Goal: Transaction & Acquisition: Purchase product/service

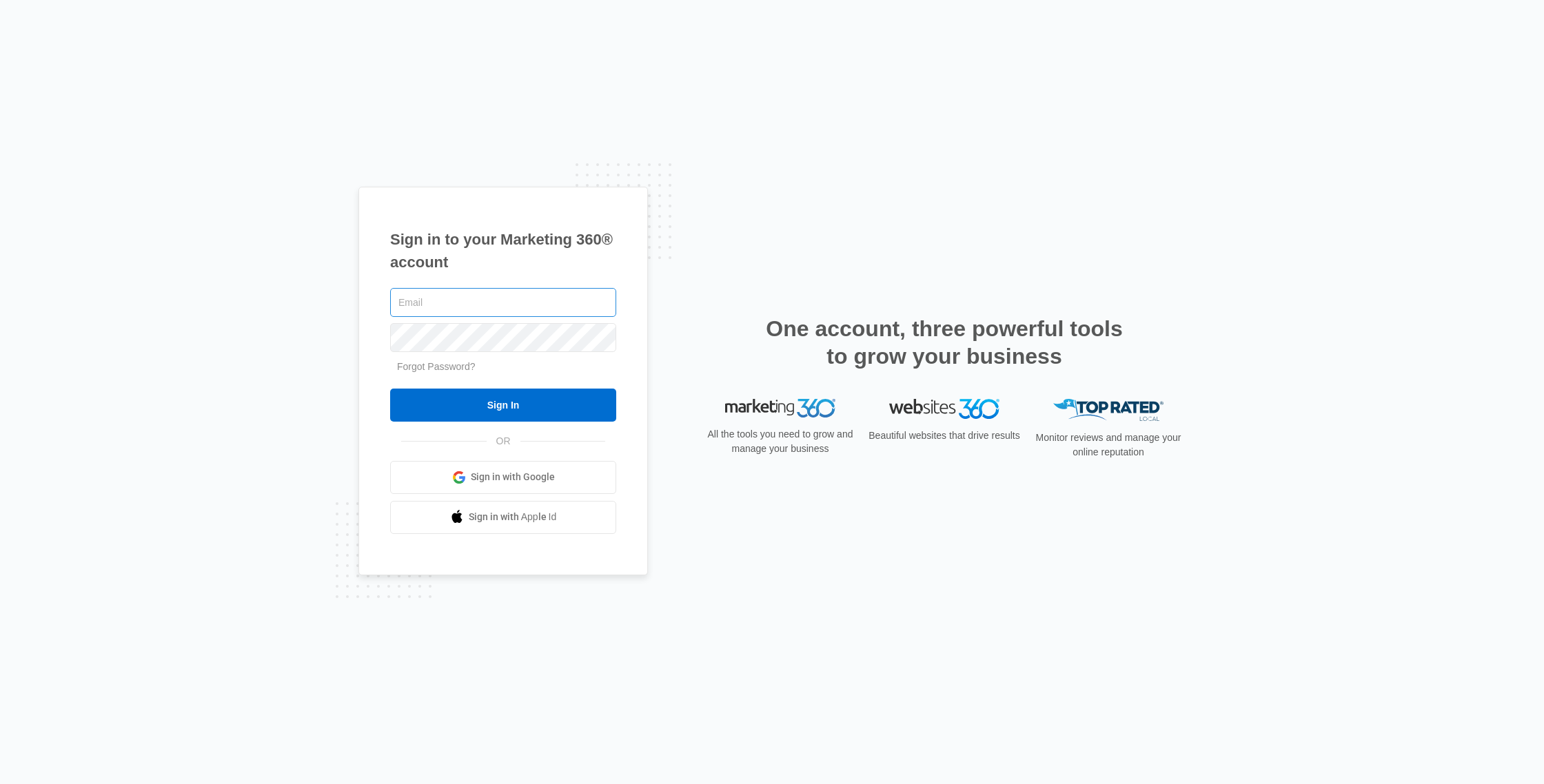
click at [569, 309] on input "text" at bounding box center [502, 302] width 226 height 29
type input "[PERSON_NAME][EMAIL_ADDRESS][DOMAIN_NAME]"
click at [515, 404] on input "Sign In" at bounding box center [502, 405] width 226 height 33
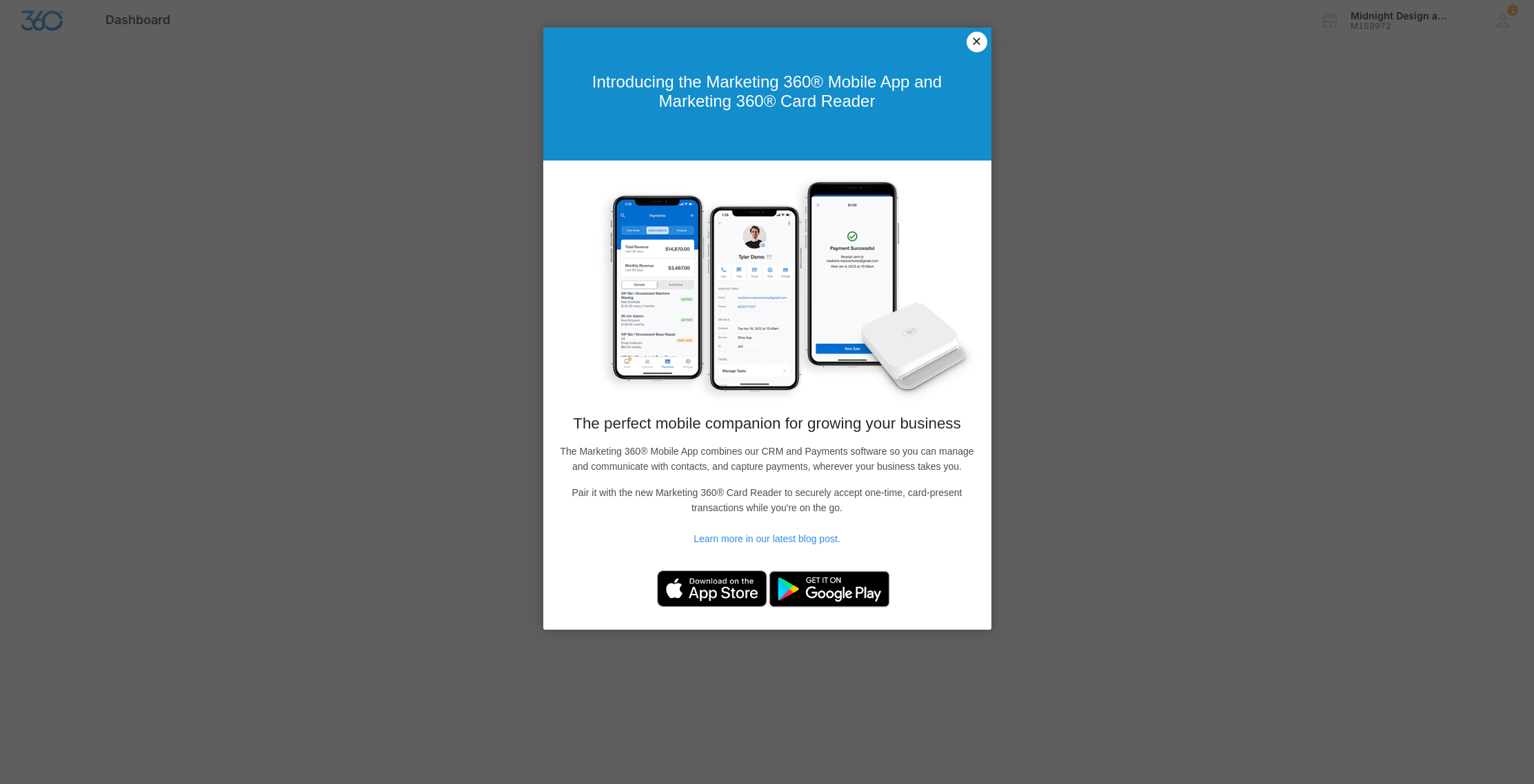
click at [973, 40] on link "×" at bounding box center [977, 42] width 21 height 21
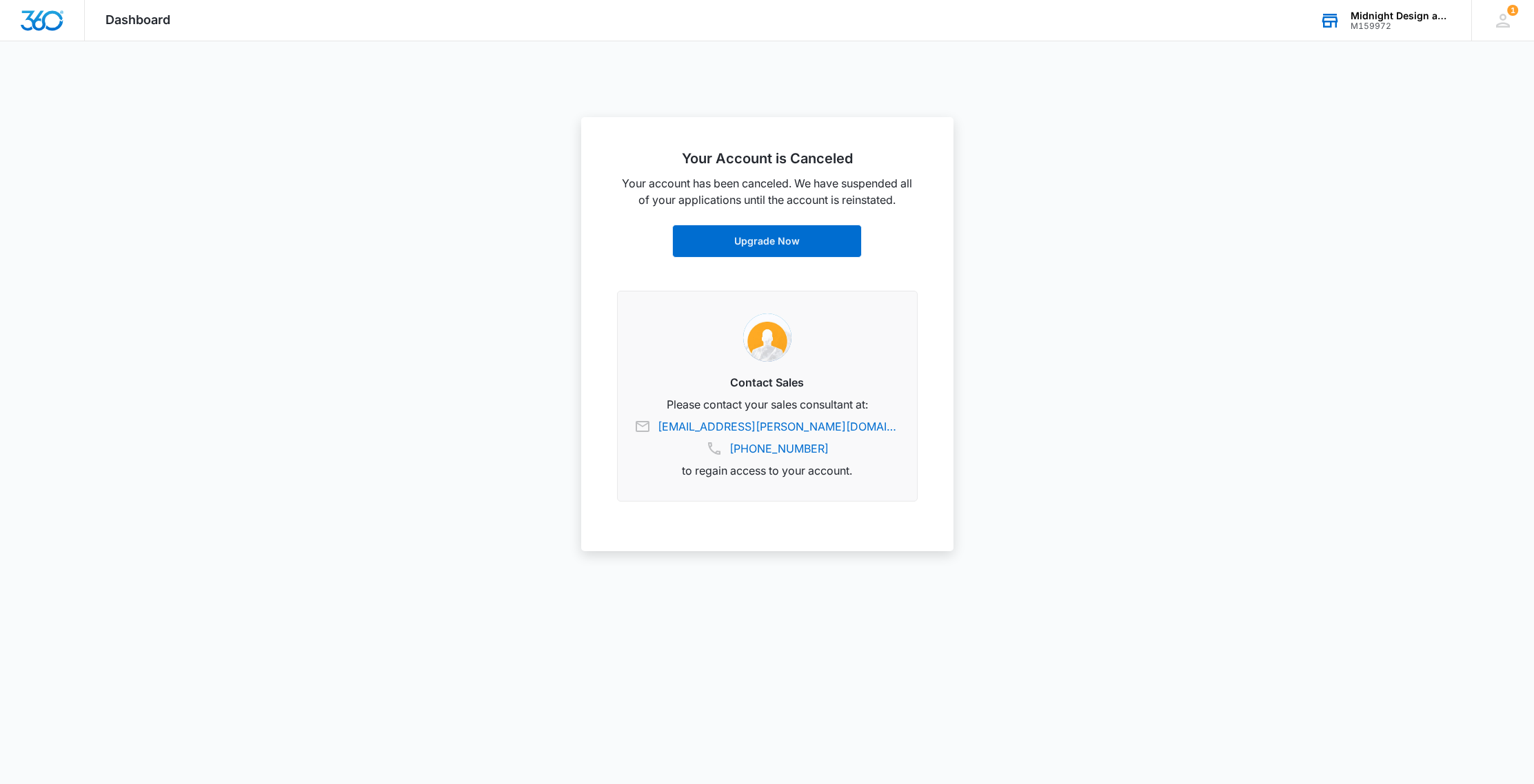
click at [1360, 22] on div "M159972" at bounding box center [1401, 26] width 101 height 10
click at [1429, 74] on link "View All" at bounding box center [1425, 71] width 36 height 12
click at [1523, 19] on icon at bounding box center [1513, 21] width 21 height 21
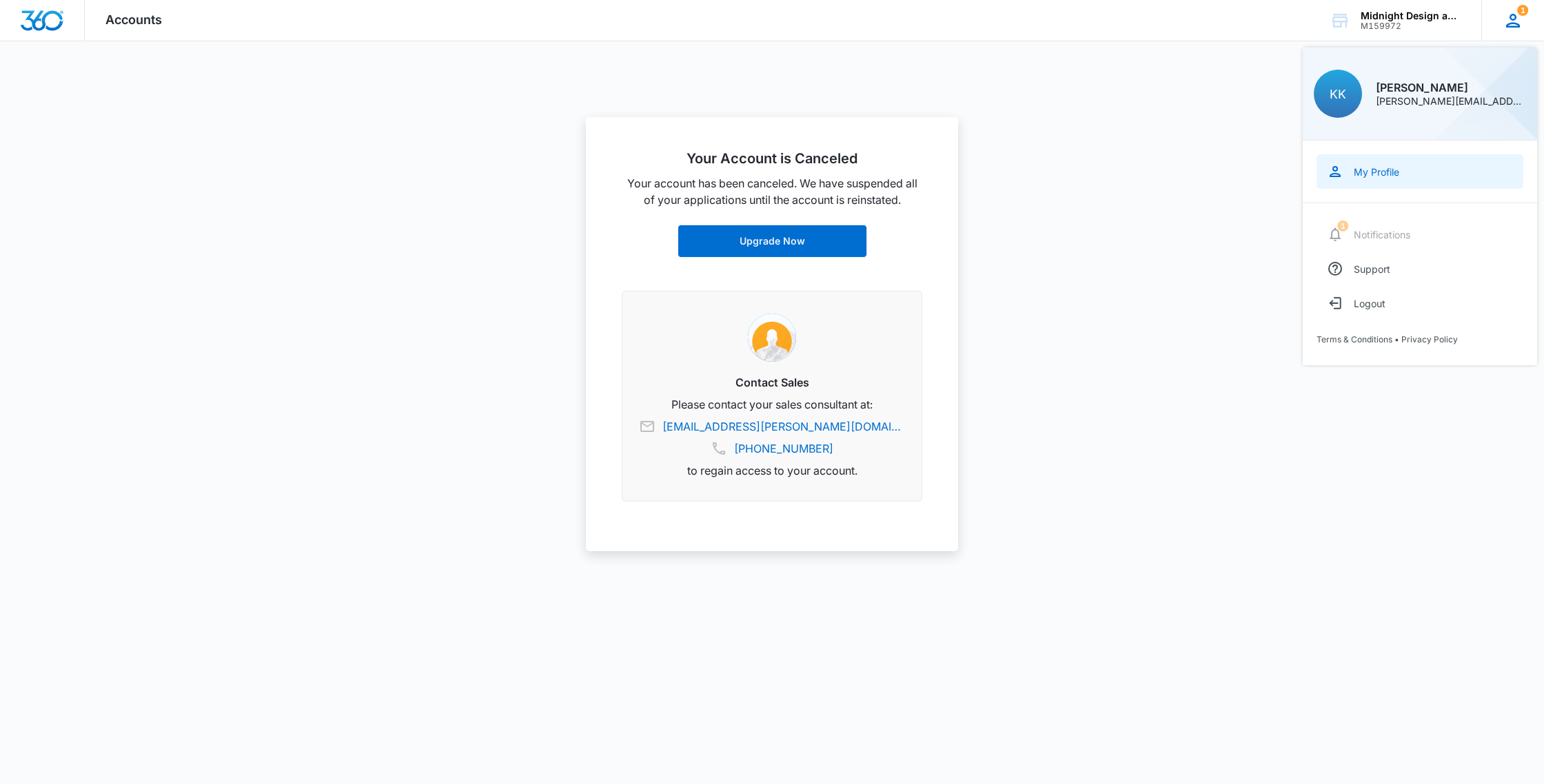
click at [1379, 169] on div "My Profile" at bounding box center [1376, 171] width 45 height 12
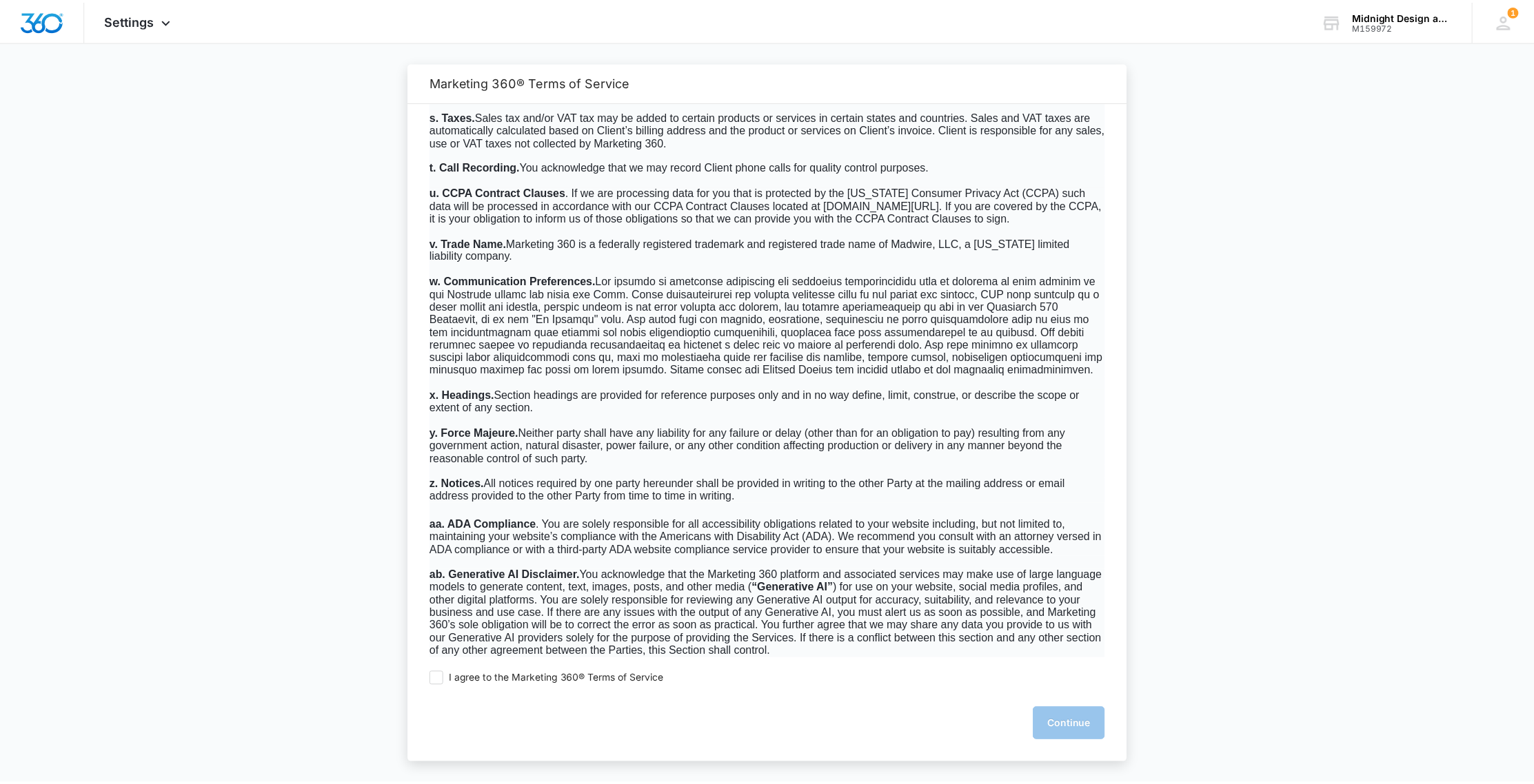
scroll to position [8663, 0]
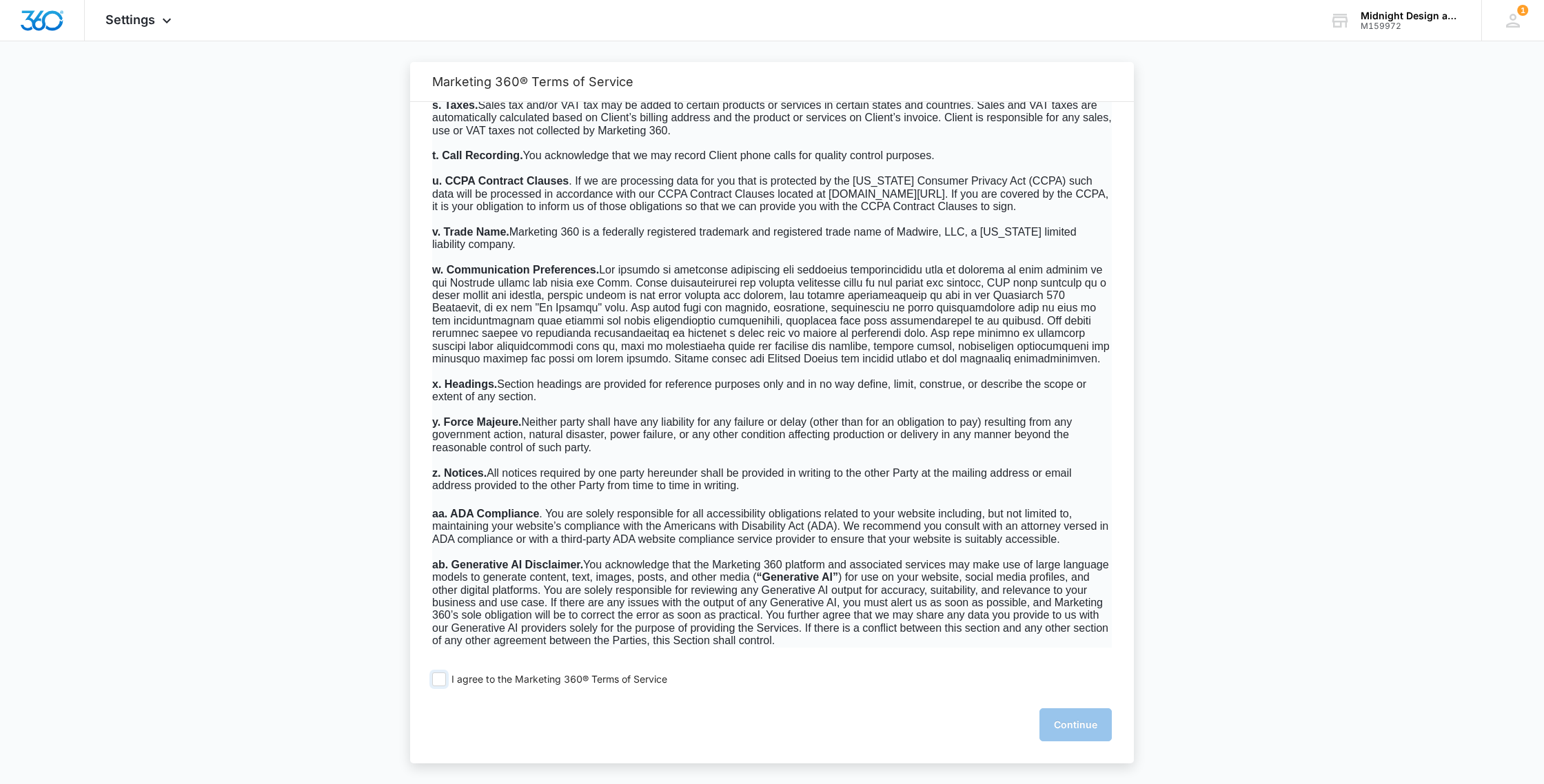
click at [447, 677] on label "I agree to the Marketing 360® Terms of Service" at bounding box center [549, 678] width 235 height 13
click at [446, 677] on input "I agree to the Marketing 360® Terms of Service" at bounding box center [438, 678] width 13 height 13
checkbox input "true"
click at [1065, 721] on button "Continue" at bounding box center [1075, 725] width 72 height 33
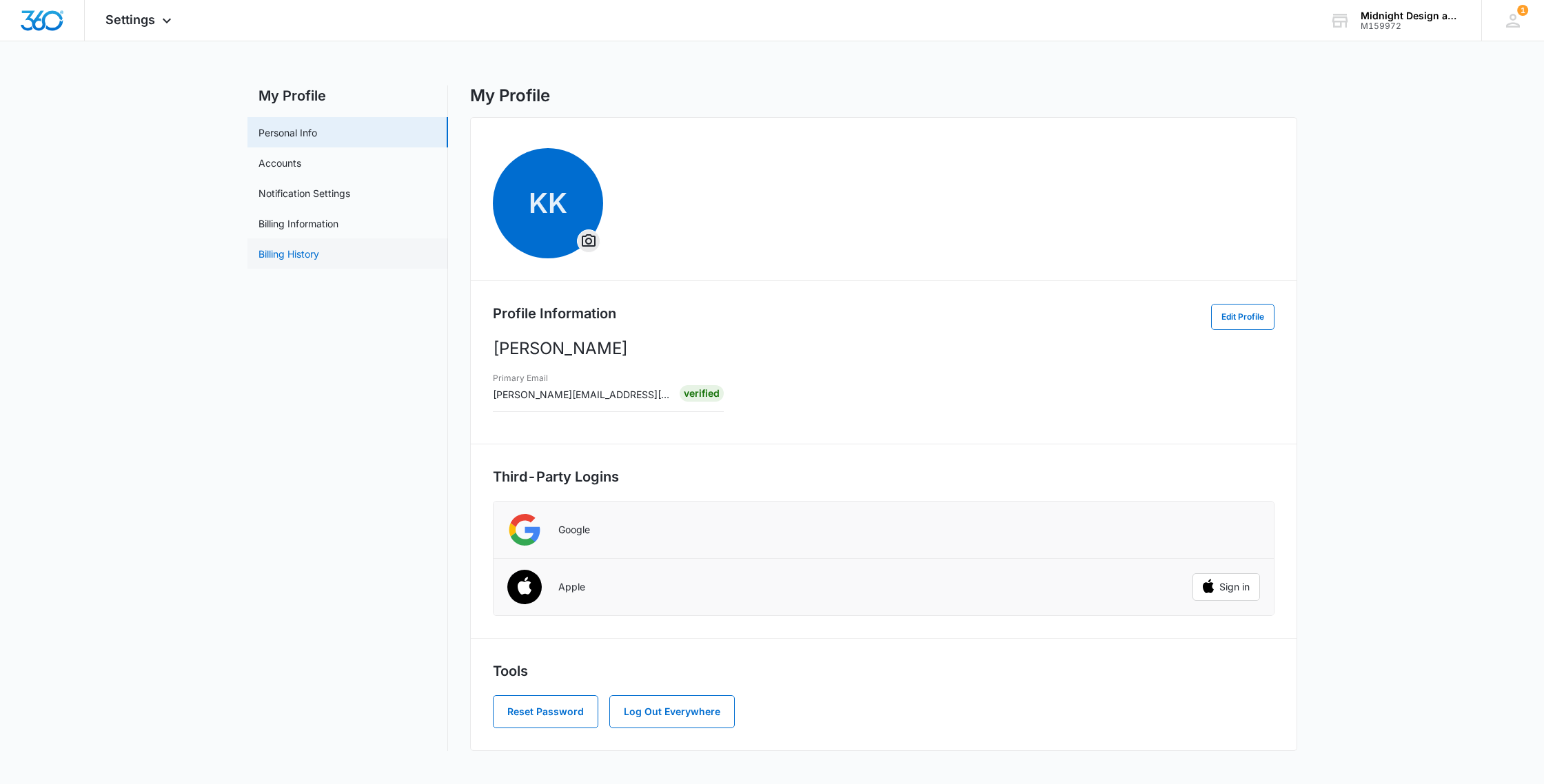
click at [302, 254] on link "Billing History" at bounding box center [289, 254] width 60 height 14
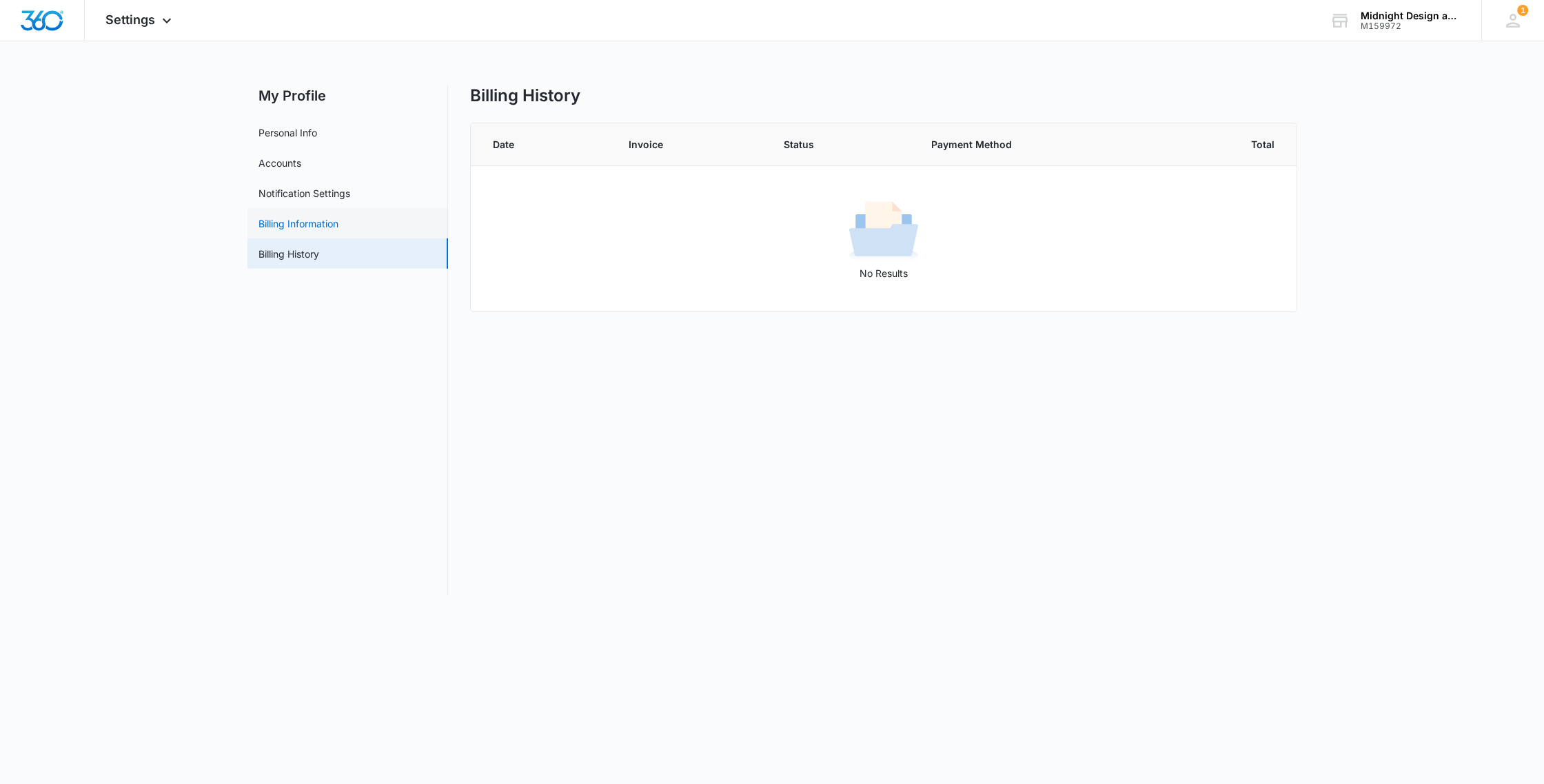
click at [303, 224] on link "Billing Information" at bounding box center [298, 224] width 80 height 14
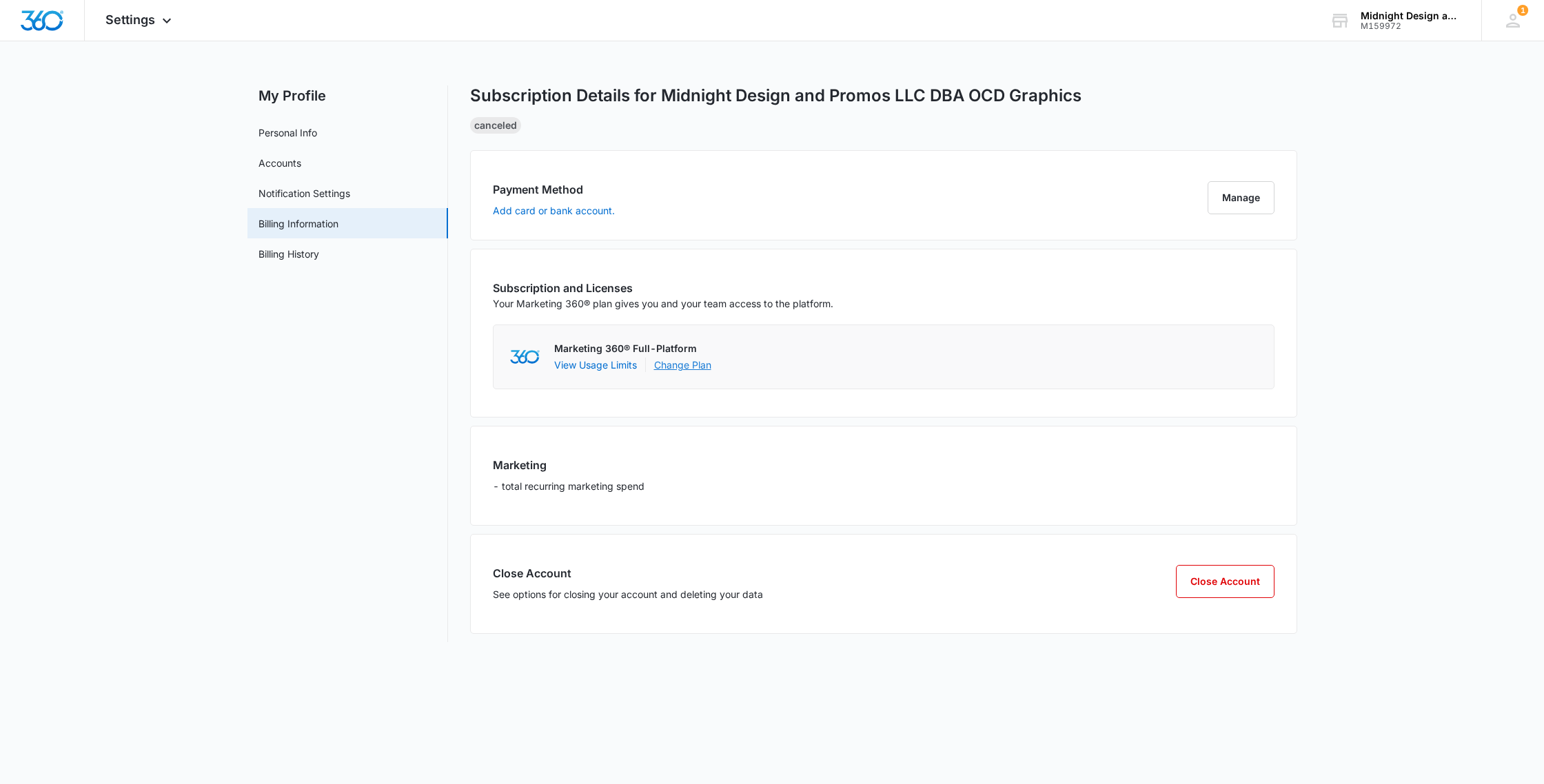
click at [690, 368] on link "Change Plan" at bounding box center [683, 365] width 57 height 14
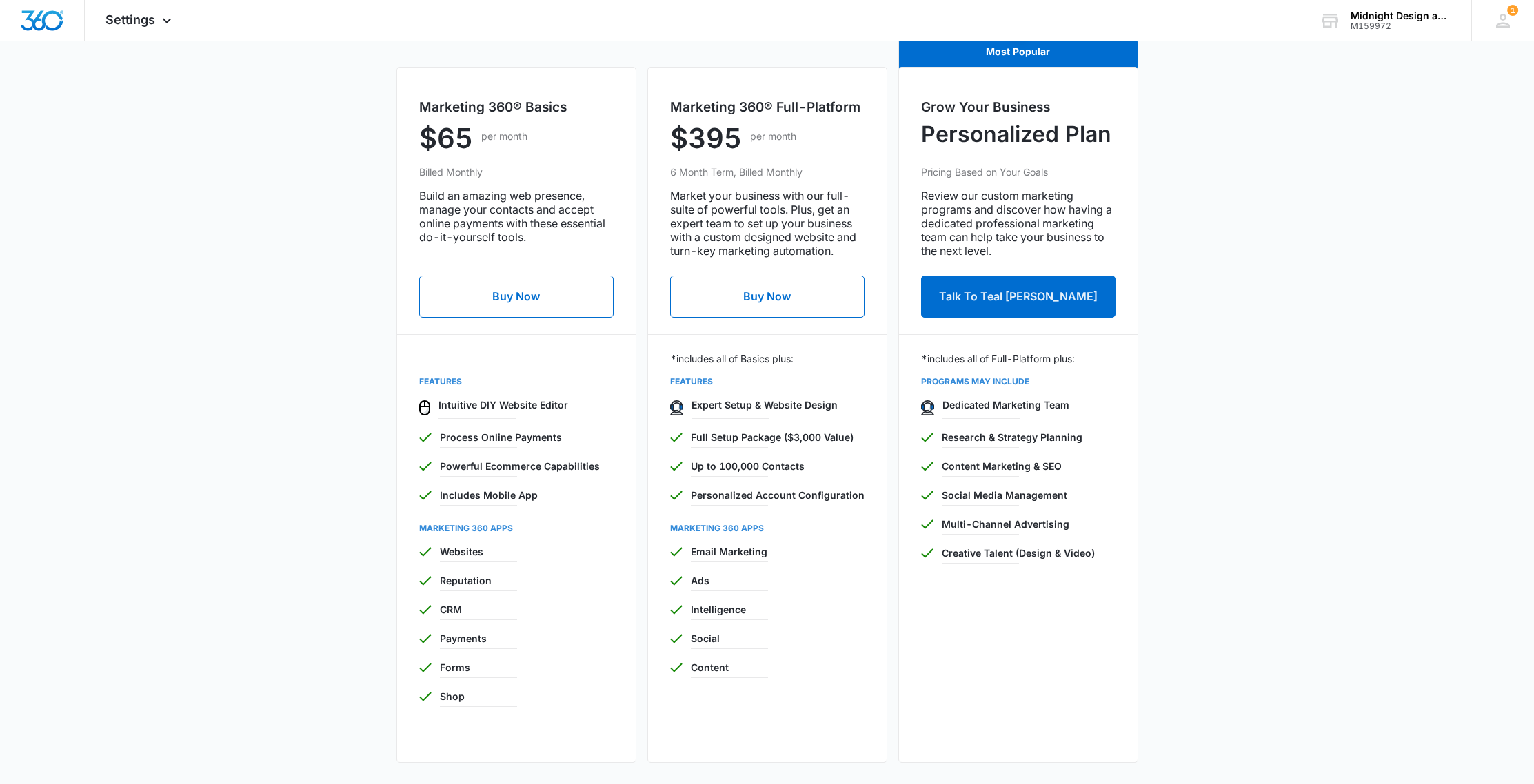
scroll to position [510, 0]
click at [788, 296] on button "Buy Now" at bounding box center [767, 295] width 195 height 42
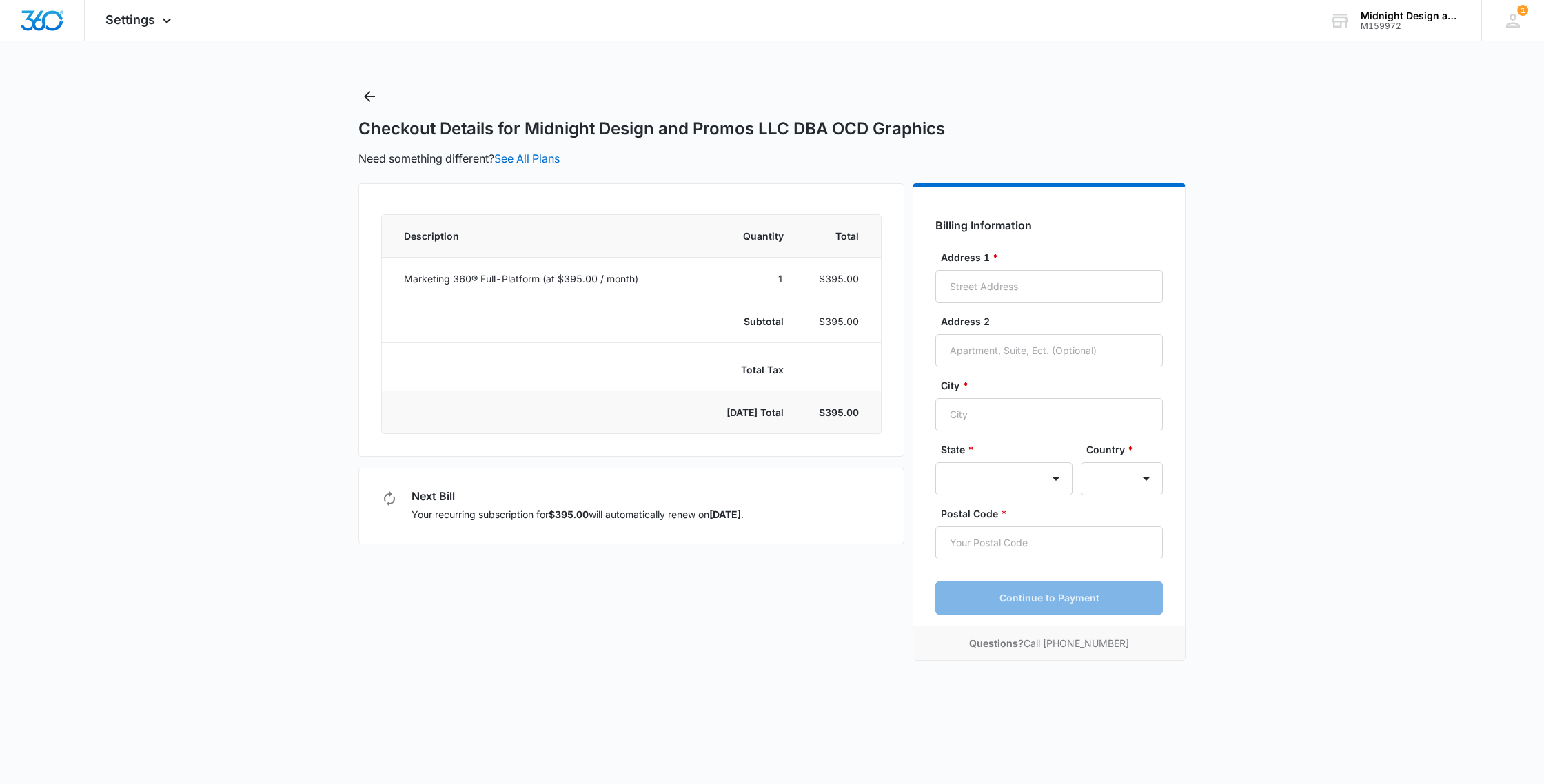
select select "US"
click at [965, 286] on input "Address 1 *" at bounding box center [1049, 286] width 228 height 33
type input "32350 CEA DAG CIR UNIT 205"
type input "DAGSBORO"
select select "DE"
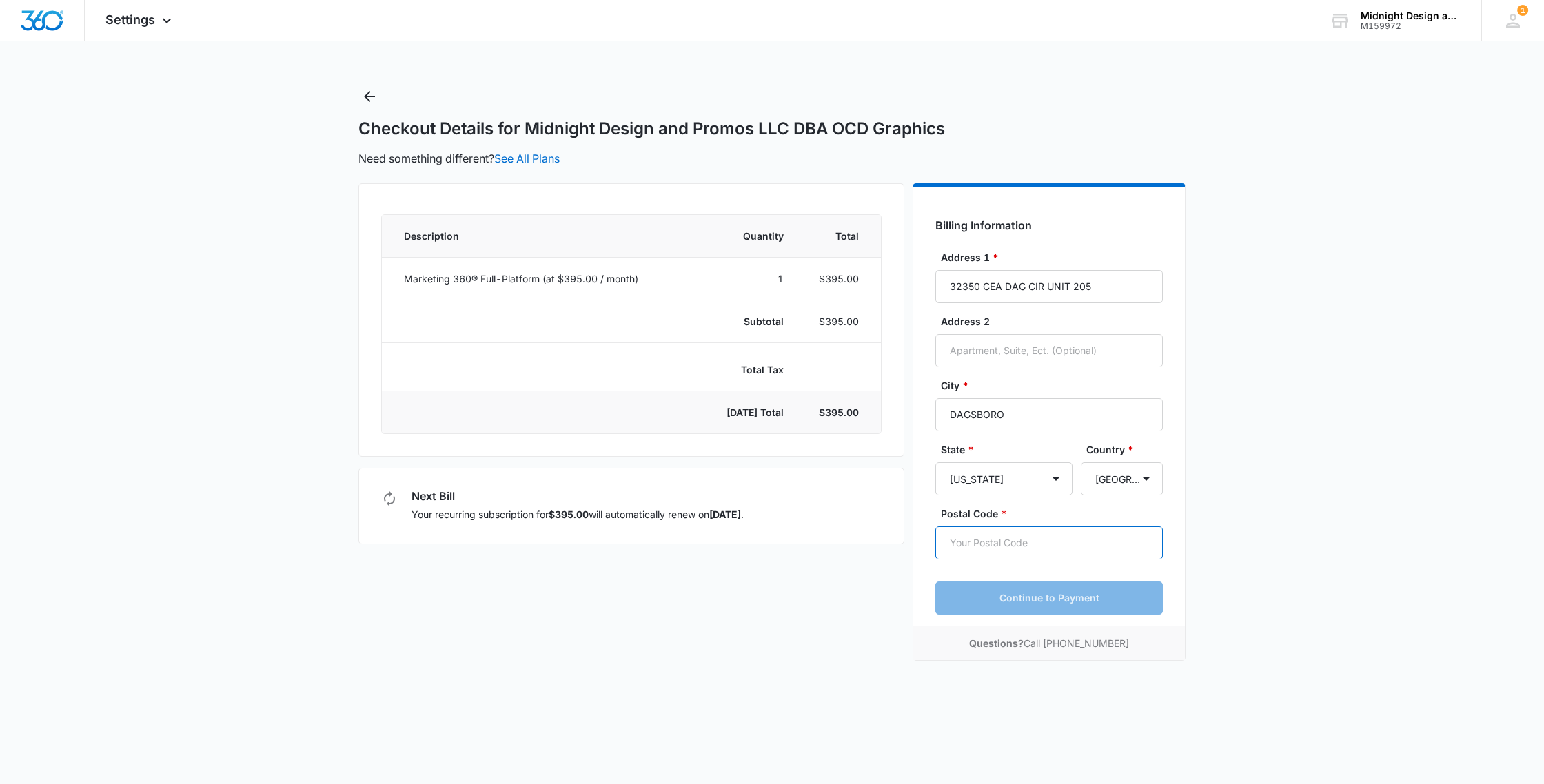
type input "19939"
click at [1259, 410] on main "Checkout Details for Midnight Design and Promos LLC DBA OCD Graphics Need somet…" at bounding box center [772, 382] width 1544 height 592
click at [1068, 590] on button "Continue to Payment" at bounding box center [1049, 598] width 228 height 33
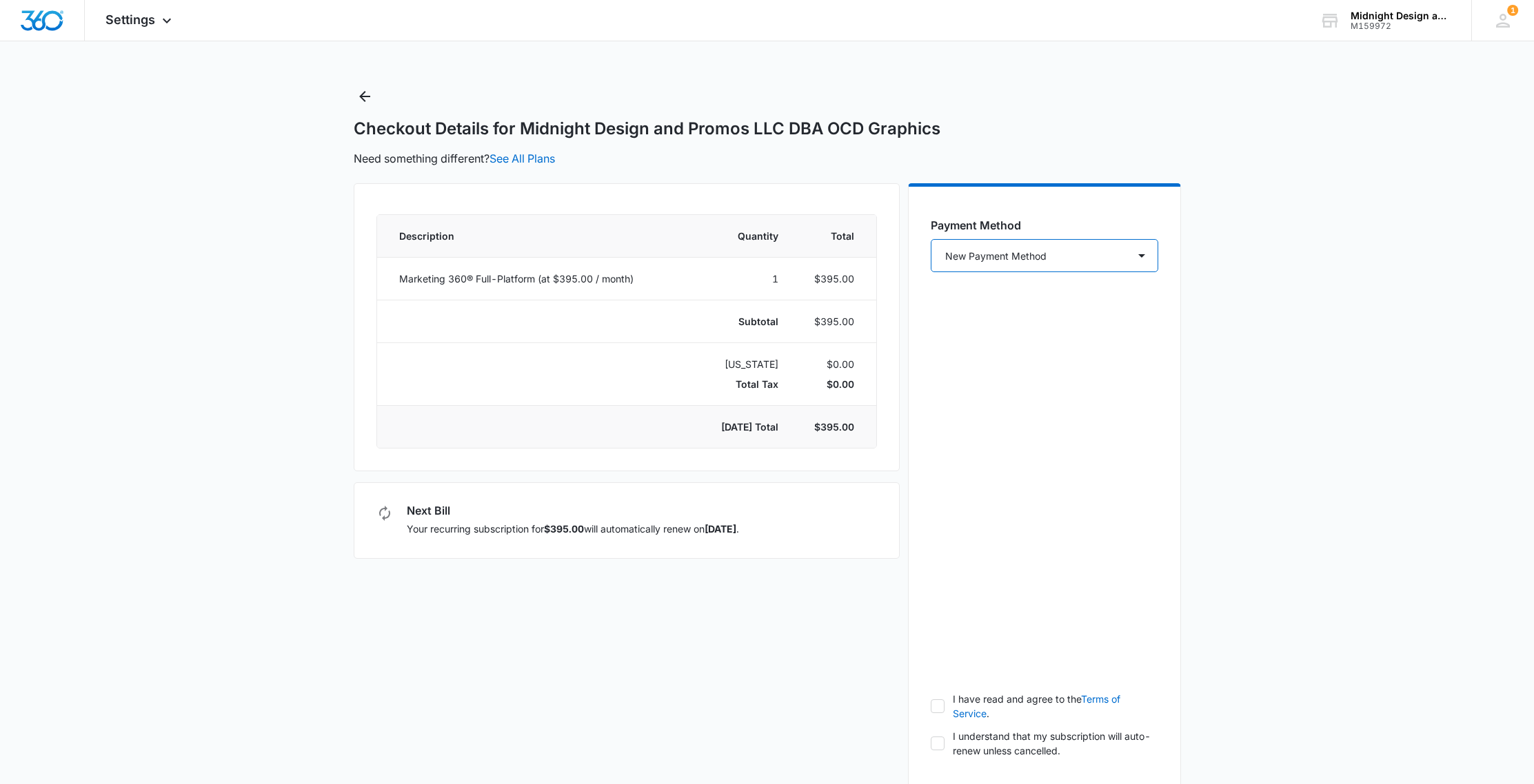
click at [1108, 266] on select "New Payment Method" at bounding box center [1044, 256] width 228 height 33
click at [1301, 291] on main "Checkout Details for Midnight Design and Promos LLC DBA OCD Graphics Need somet…" at bounding box center [767, 498] width 1534 height 826
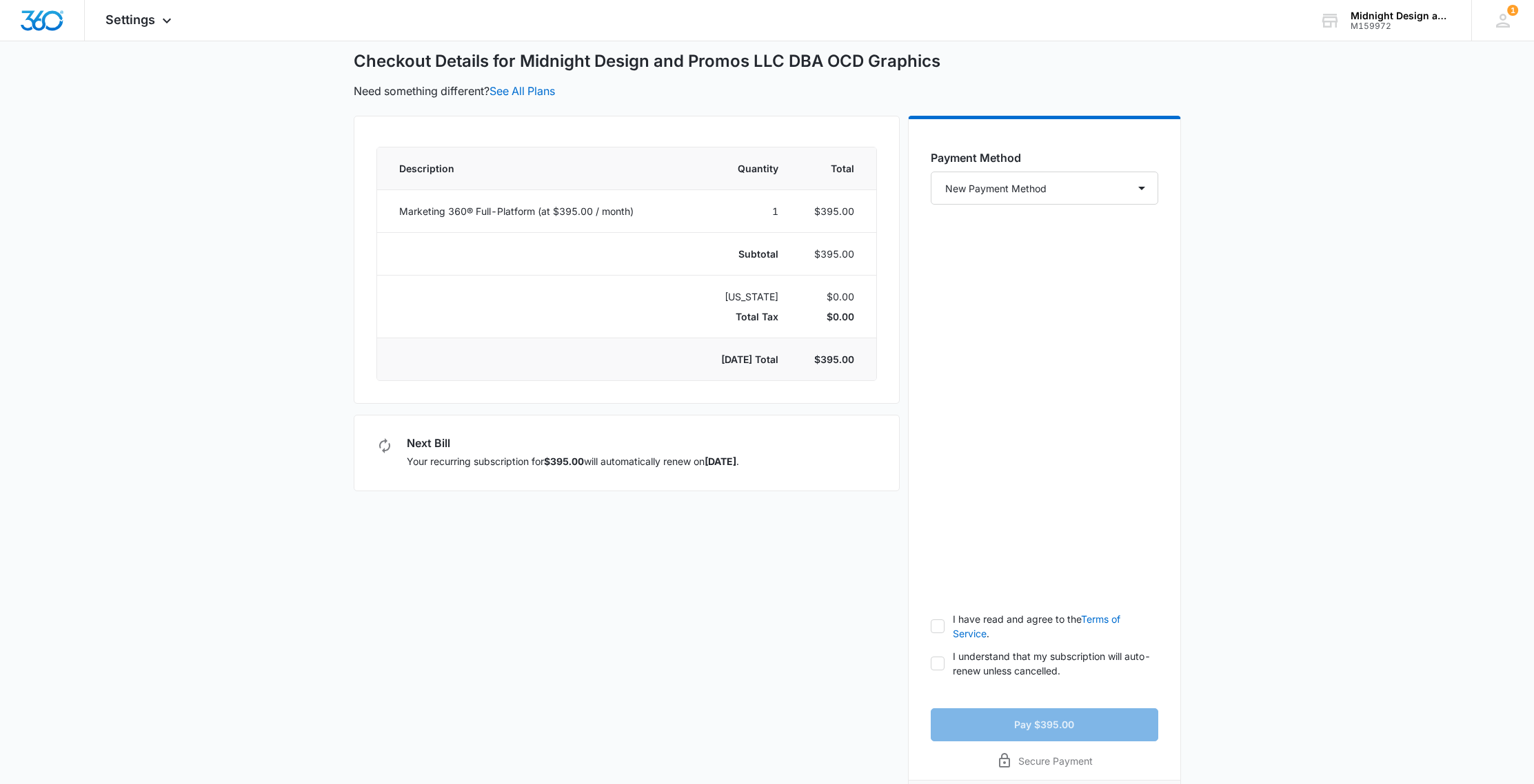
scroll to position [115, 0]
